Goal: Navigation & Orientation: Find specific page/section

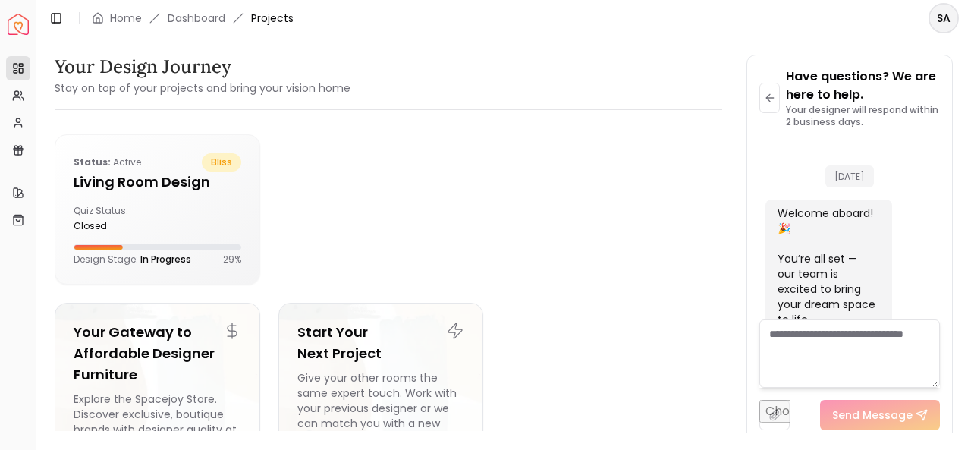
scroll to position [2029, 0]
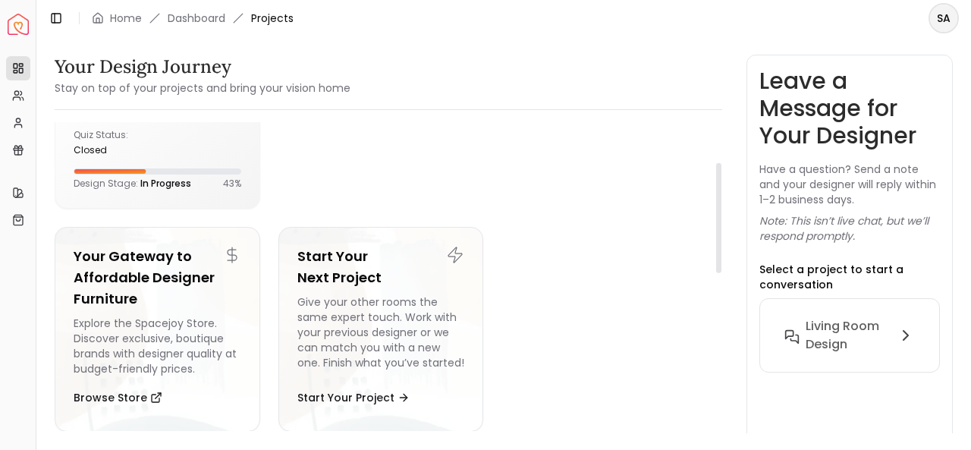
scroll to position [455, 0]
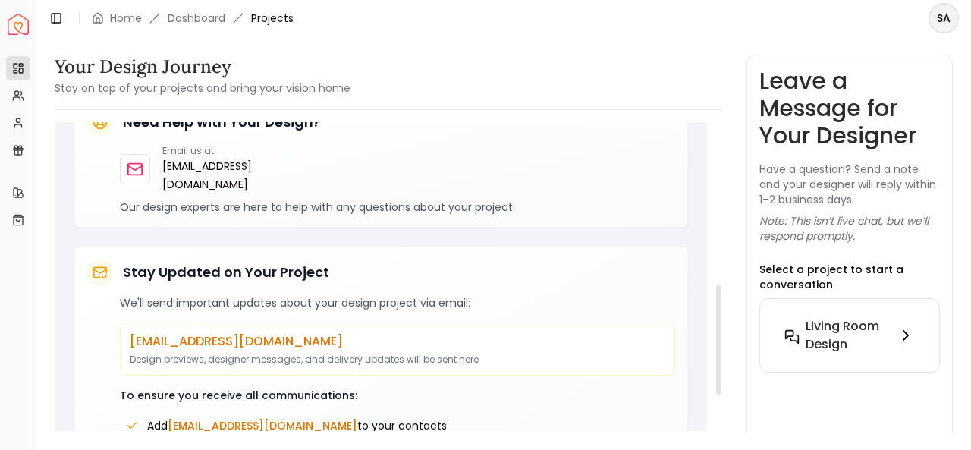
click at [855, 344] on h6 "Living Room design" at bounding box center [847, 335] width 85 height 36
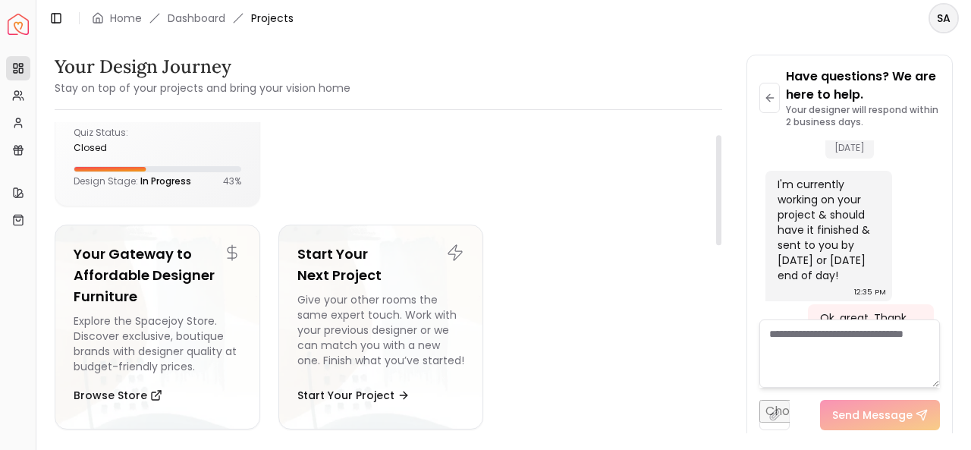
scroll to position [0, 0]
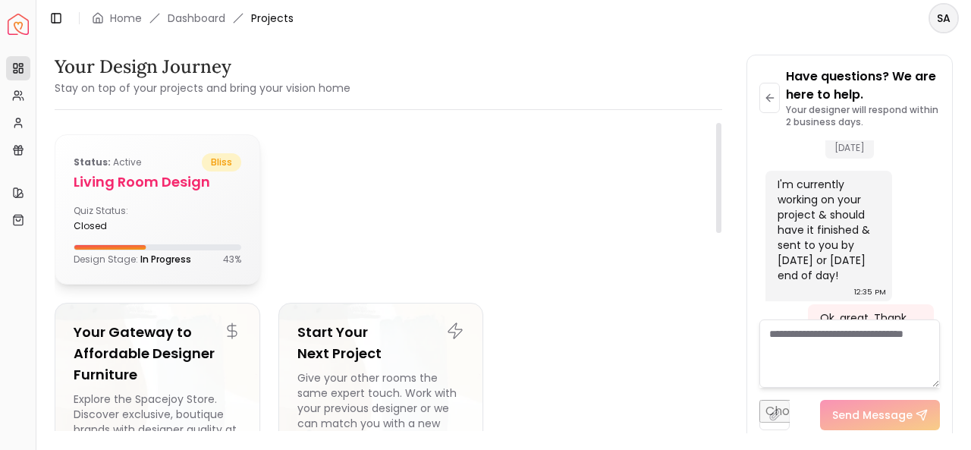
click at [218, 195] on div "Status: active bliss Living Room design Quiz Status: closed Design Stage: In Pr…" at bounding box center [157, 209] width 204 height 149
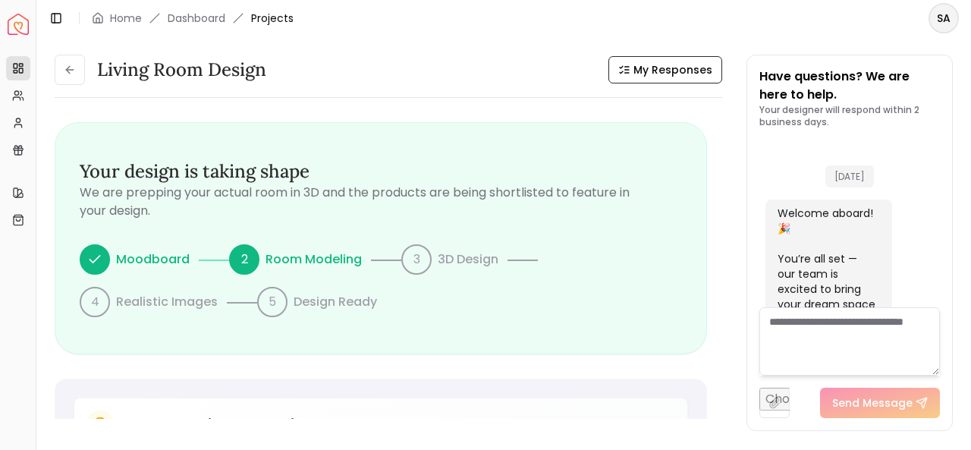
scroll to position [4037, 0]
